Goal: Find specific page/section: Find specific page/section

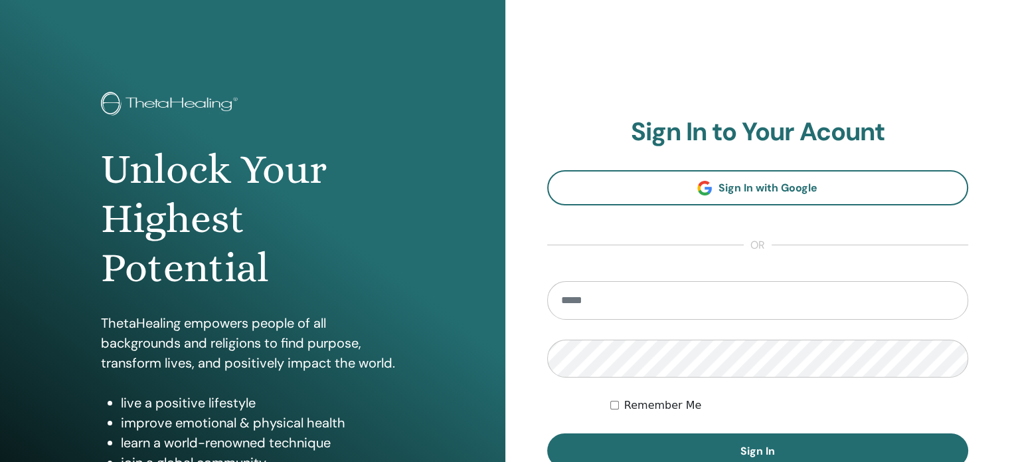
click at [640, 305] on input "email" at bounding box center [758, 300] width 422 height 39
type input "**********"
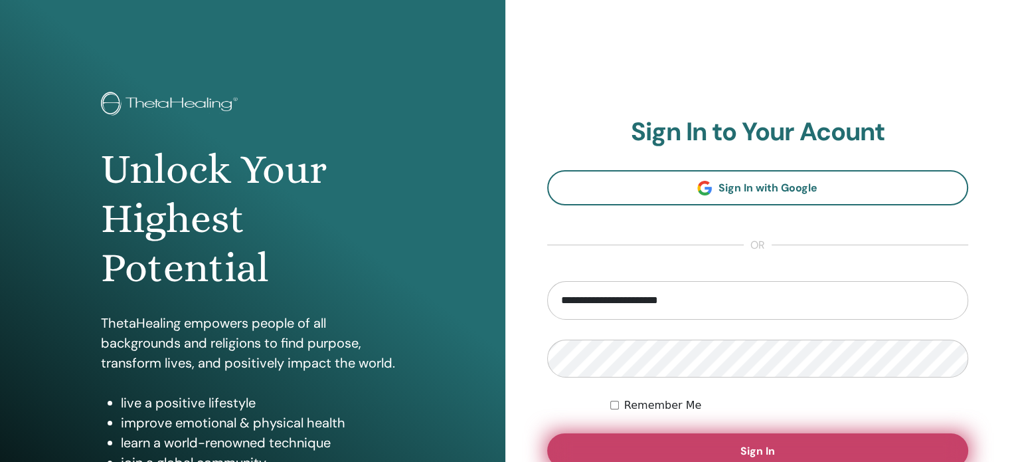
click at [688, 437] on button "Sign In" at bounding box center [758, 450] width 422 height 35
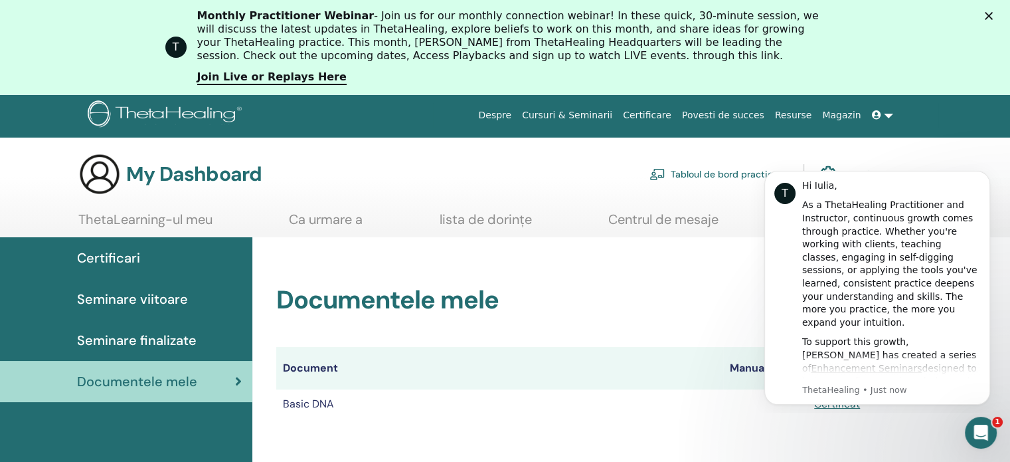
drag, startPoint x: 975, startPoint y: 1, endPoint x: 641, endPoint y: 304, distance: 450.6
click at [641, 304] on h2 "Documentele mele" at bounding box center [595, 300] width 638 height 31
drag, startPoint x: 214, startPoint y: 1, endPoint x: 76, endPoint y: 27, distance: 140.6
click at [76, 27] on div "T Monthly Practitioner Webinar - Join us for our monthly connection webinar! In…" at bounding box center [505, 47] width 1010 height 84
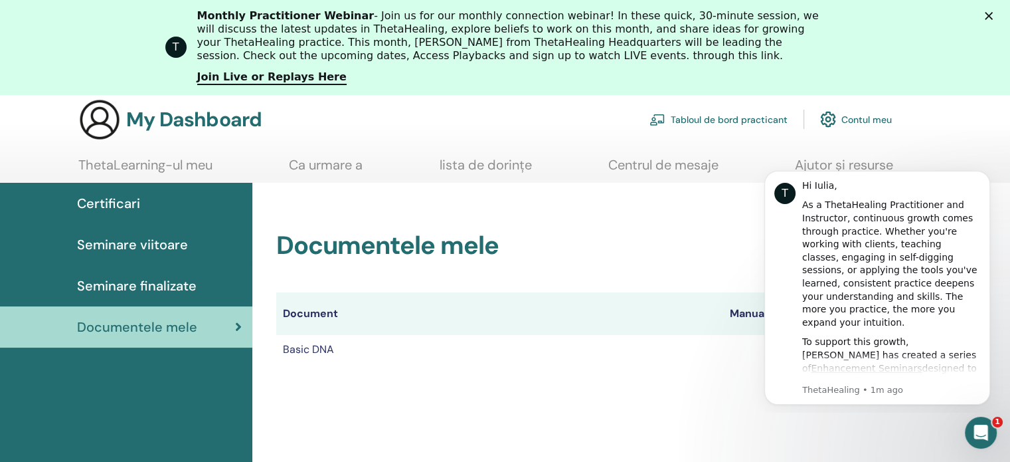
scroll to position [56, 0]
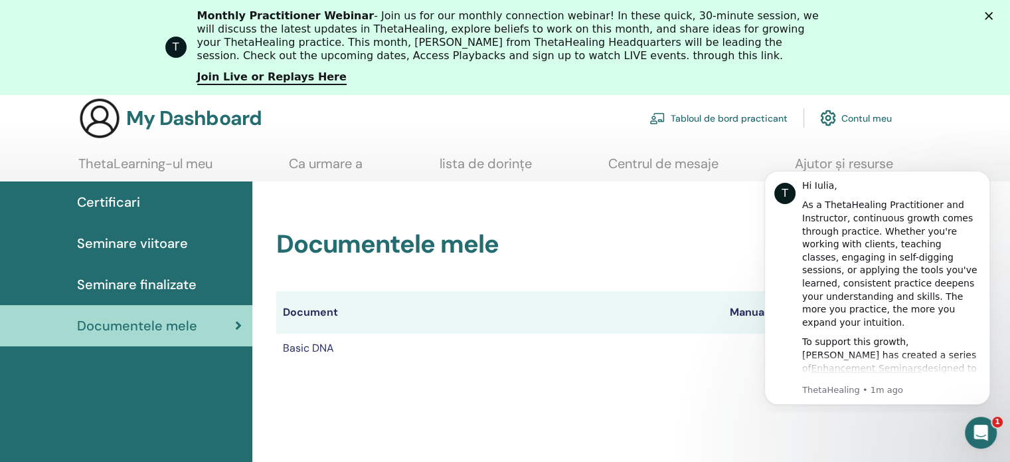
drag, startPoint x: 662, startPoint y: 369, endPoint x: 984, endPoint y: 114, distance: 410.5
click at [984, 114] on div "My Dashboard Tabloul de bord practicant Contul meu ThetaLearning-ul meu Ca urma…" at bounding box center [505, 353] width 1010 height 513
click at [984, 114] on div "My Dashboard Tabloul de bord practicant Contul meu" at bounding box center [528, 118] width 964 height 43
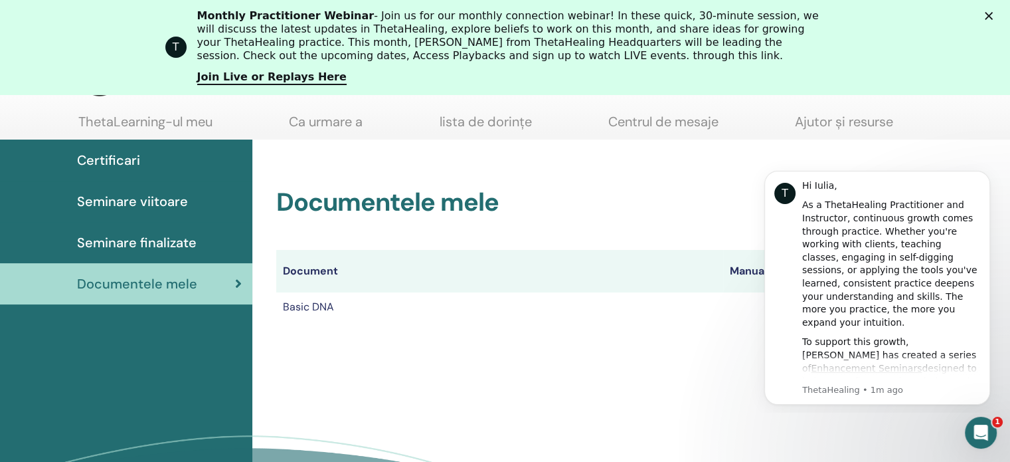
scroll to position [153, 0]
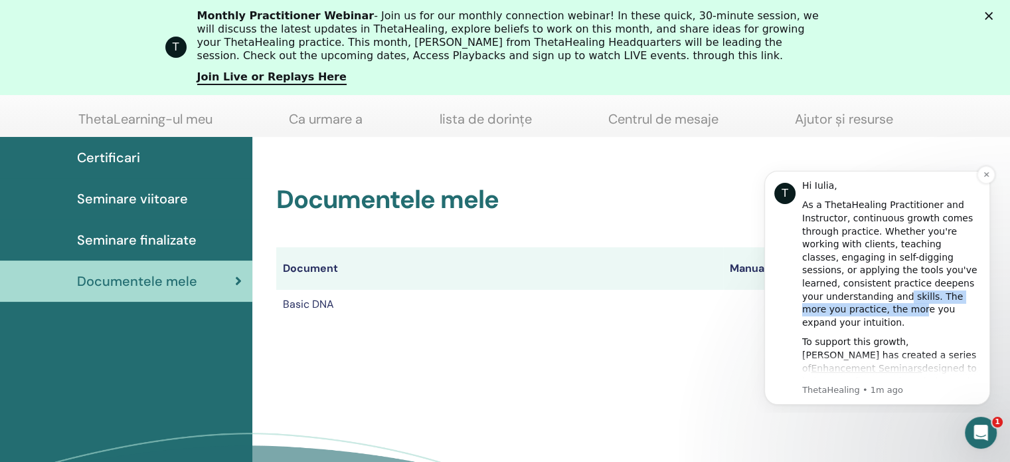
drag, startPoint x: 901, startPoint y: 282, endPoint x: 889, endPoint y: 299, distance: 20.6
click at [889, 299] on div "As a ThetaHealing Practitioner and Instructor, continuous growth comes through …" at bounding box center [891, 264] width 178 height 130
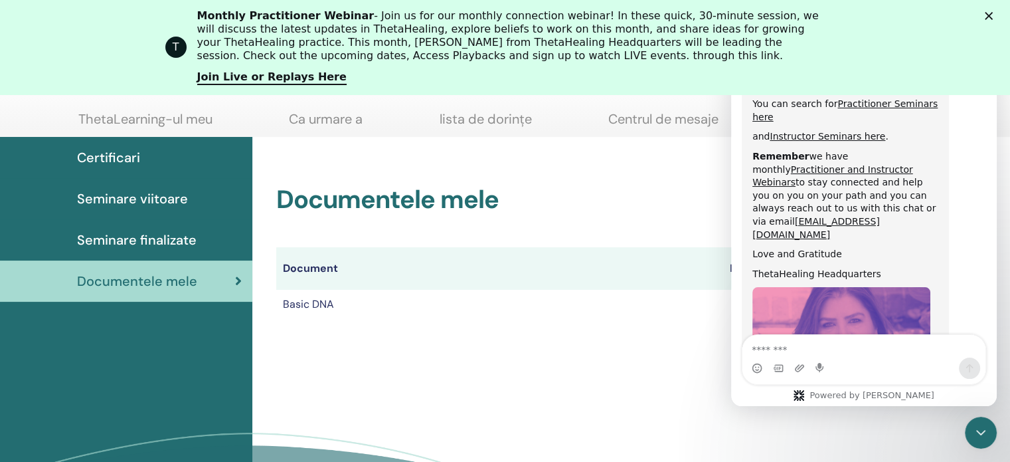
scroll to position [758, 0]
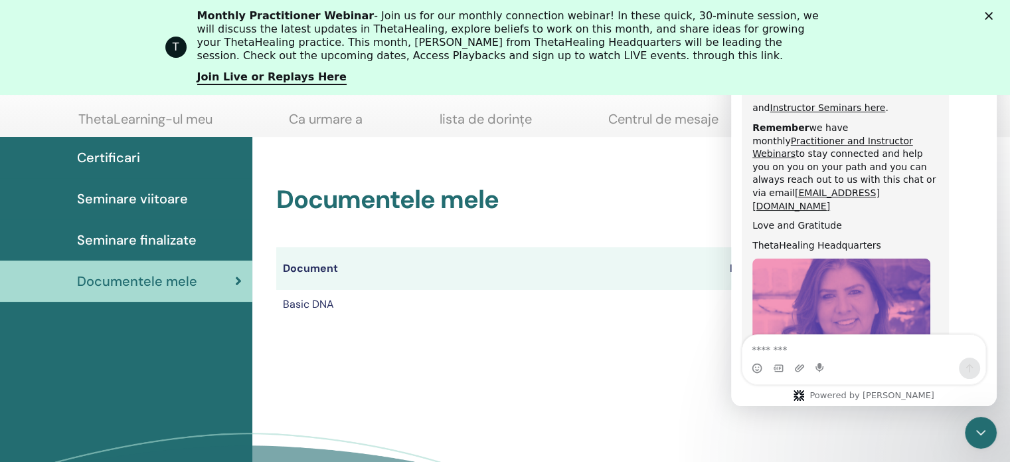
drag, startPoint x: 994, startPoint y: 270, endPoint x: 1751, endPoint y: 294, distance: 757.7
click at [616, 381] on div "Documentele mele Document Manuale Certificate Basic DNA Certificat" at bounding box center [631, 351] width 758 height 428
click at [993, 15] on icon "Close" at bounding box center [989, 16] width 8 height 8
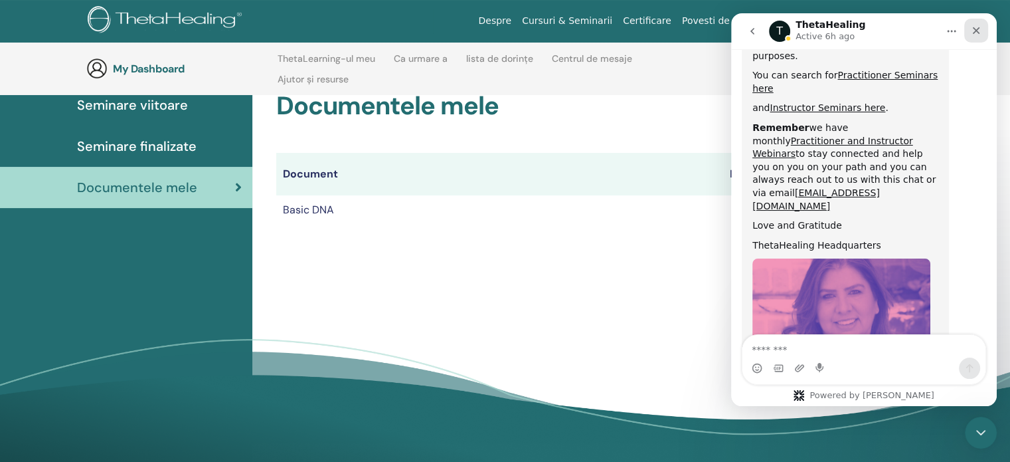
click at [970, 29] on div "Close" at bounding box center [977, 31] width 24 height 24
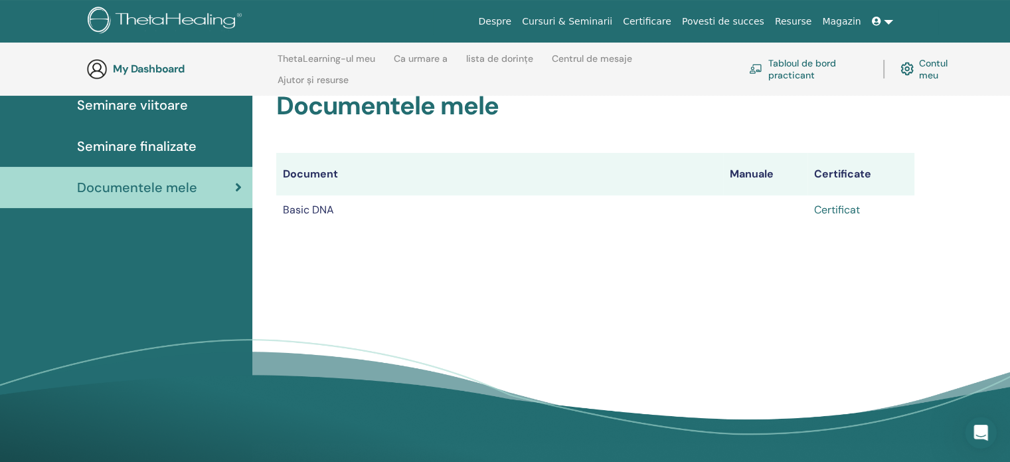
click at [834, 209] on link "Certificat" at bounding box center [837, 210] width 46 height 14
click at [171, 100] on span "Seminare viitoare" at bounding box center [132, 105] width 111 height 20
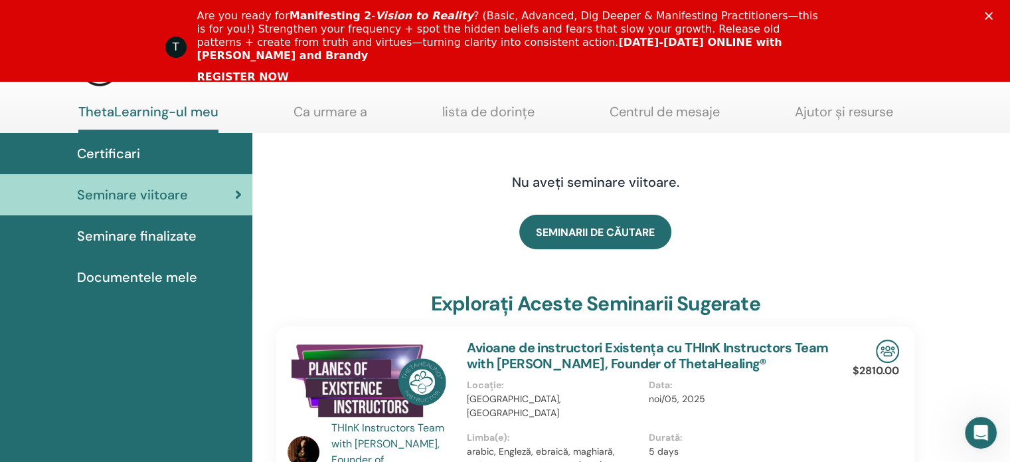
scroll to position [36, 0]
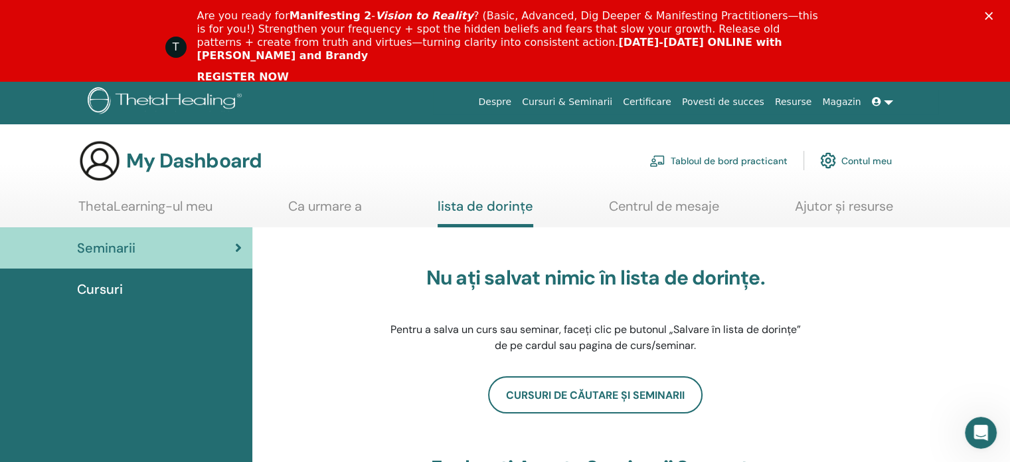
click at [993, 15] on icon "Close" at bounding box center [989, 16] width 8 height 8
